Goal: Information Seeking & Learning: Learn about a topic

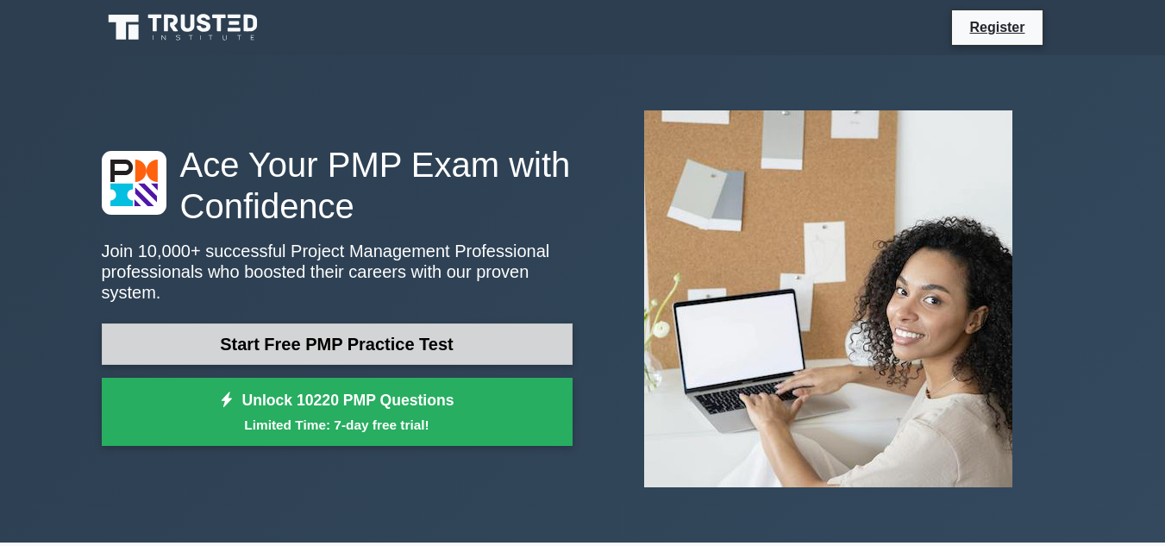
click at [475, 331] on link "Start Free PMP Practice Test" at bounding box center [337, 343] width 471 height 41
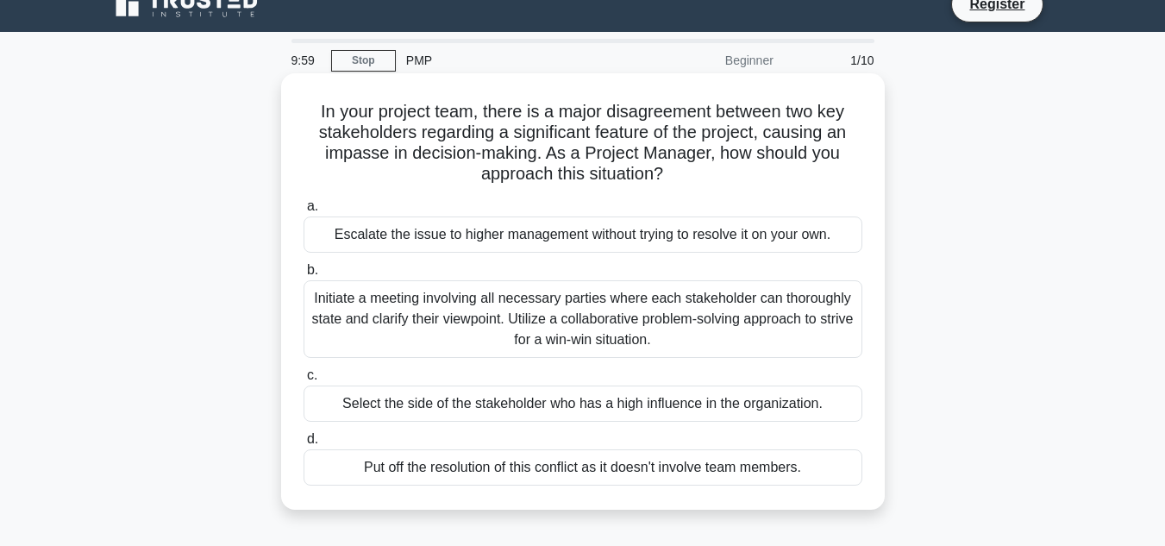
scroll to position [20, 0]
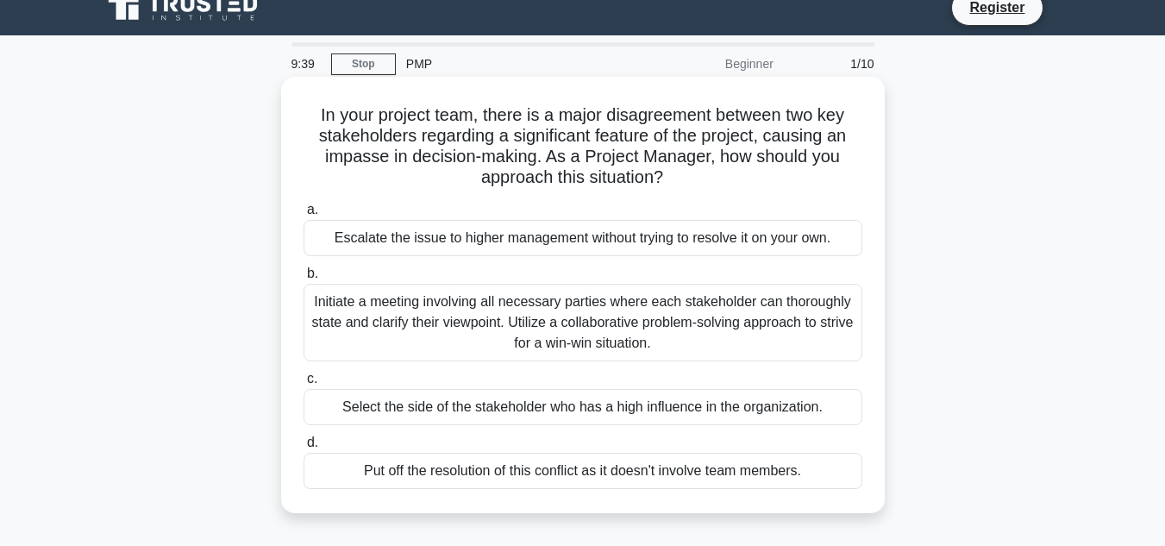
drag, startPoint x: 312, startPoint y: 113, endPoint x: 709, endPoint y: 182, distance: 402.7
click at [709, 182] on h5 "In your project team, there is a major disagreement between two key stakeholder…" at bounding box center [583, 146] width 562 height 85
click at [697, 175] on h5 "In your project team, there is a major disagreement between two key stakeholder…" at bounding box center [583, 146] width 562 height 85
drag, startPoint x: 313, startPoint y: 122, endPoint x: 737, endPoint y: 172, distance: 427.3
click at [737, 172] on h5 "In your project team, there is a major disagreement between two key stakeholder…" at bounding box center [583, 146] width 562 height 85
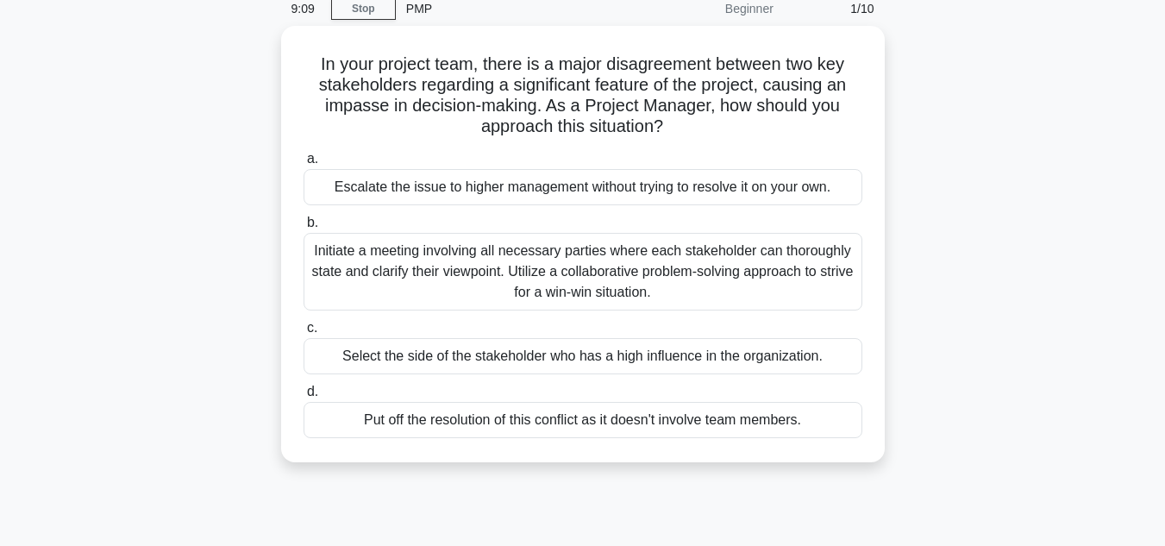
scroll to position [84, 0]
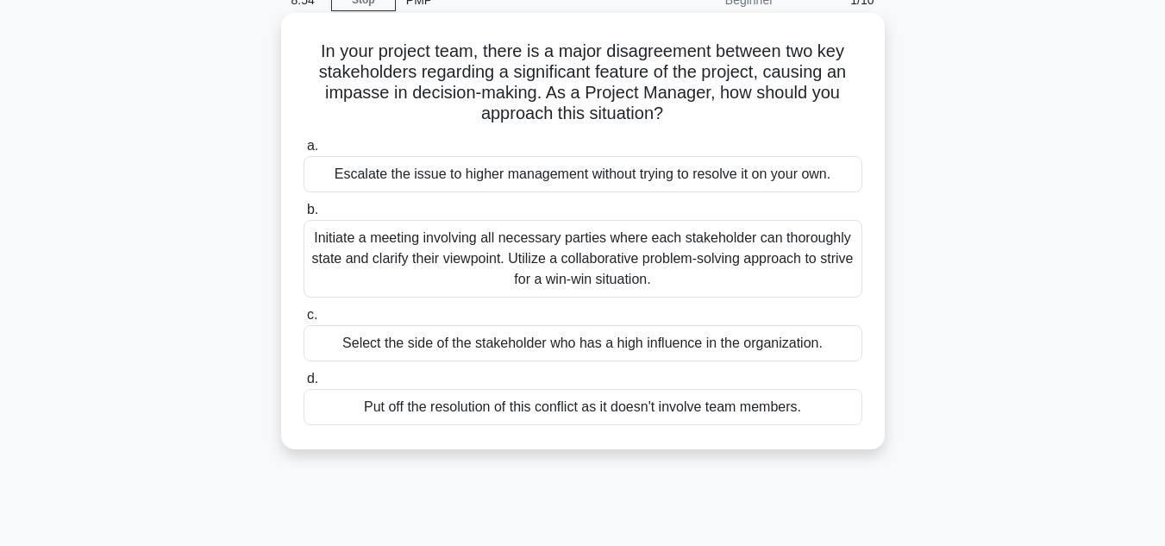
click at [530, 257] on div "Initiate a meeting involving all necessary parties where each stakeholder can t…" at bounding box center [583, 259] width 559 height 78
click at [304, 216] on input "b. Initiate a meeting involving all necessary parties where each stakeholder ca…" at bounding box center [304, 209] width 0 height 11
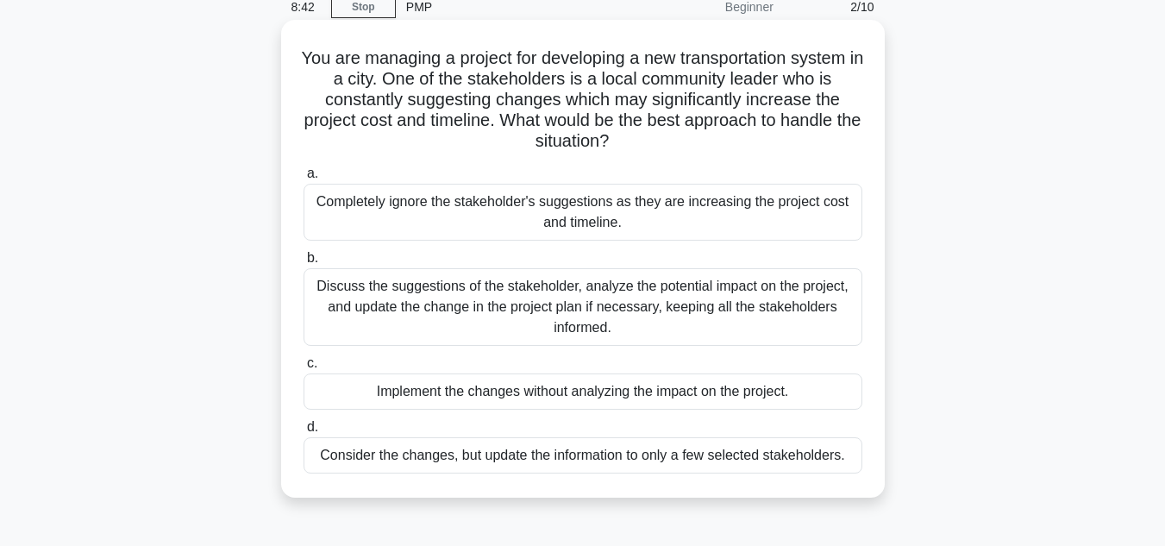
scroll to position [92, 0]
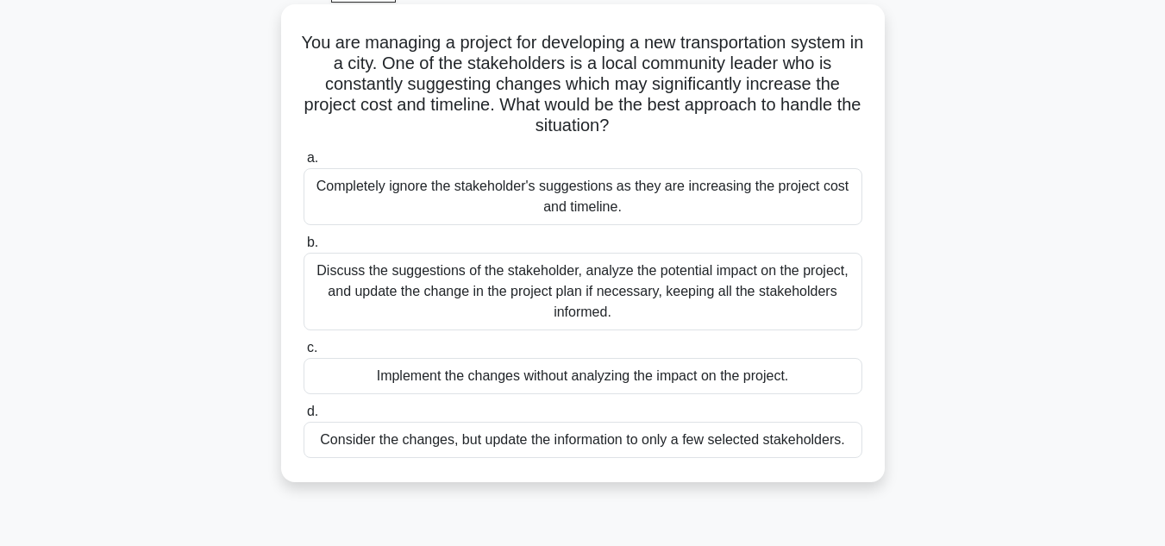
click at [490, 345] on label "c. Implement the changes without analyzing the impact on the project." at bounding box center [583, 365] width 559 height 57
click at [304, 345] on input "c. Implement the changes without analyzing the impact on the project." at bounding box center [304, 347] width 0 height 11
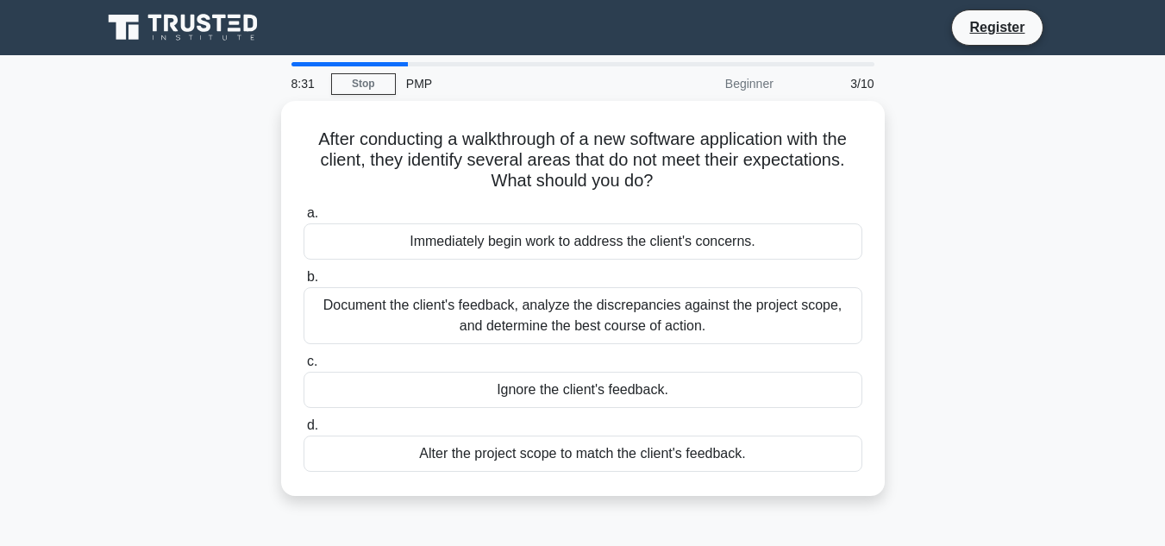
scroll to position [46, 0]
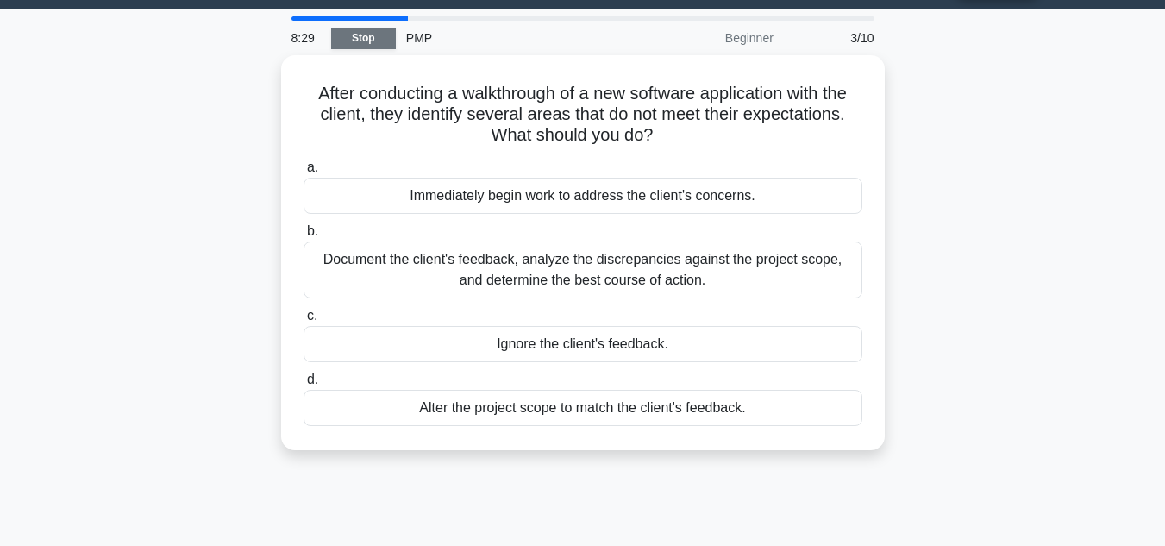
click at [367, 32] on link "Stop" at bounding box center [363, 39] width 65 height 22
